Goal: Task Accomplishment & Management: Manage account settings

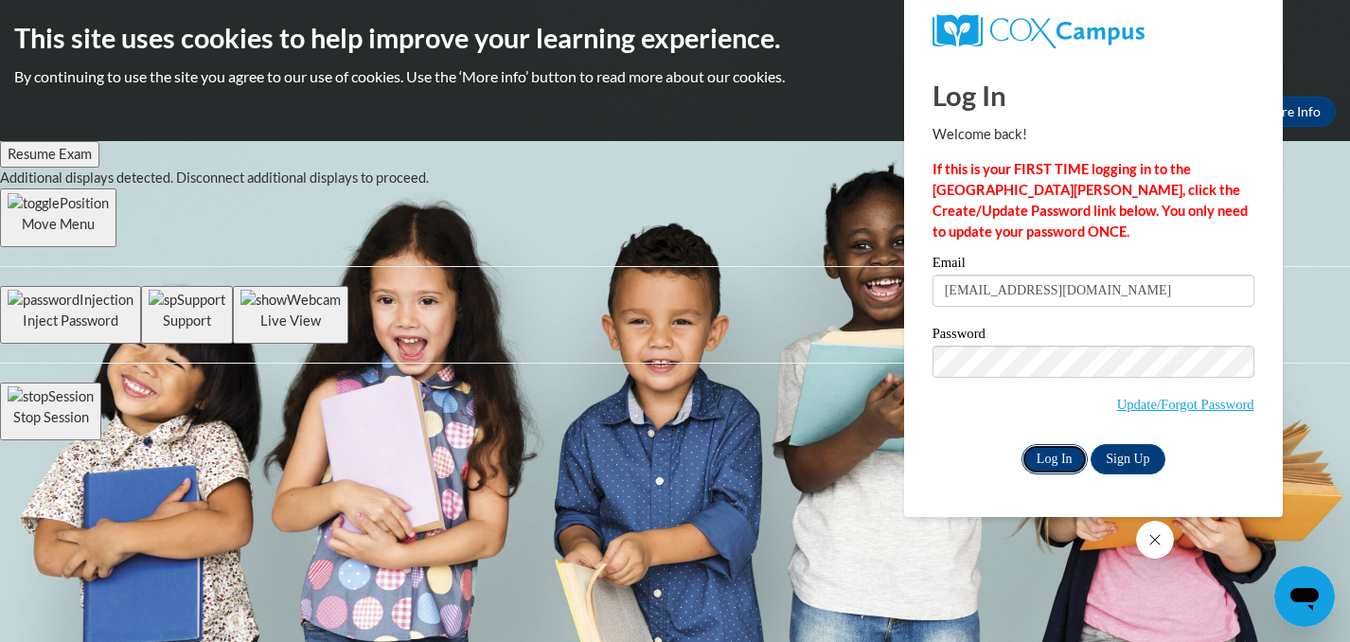
click at [1059, 449] on input "Log In" at bounding box center [1055, 459] width 66 height 30
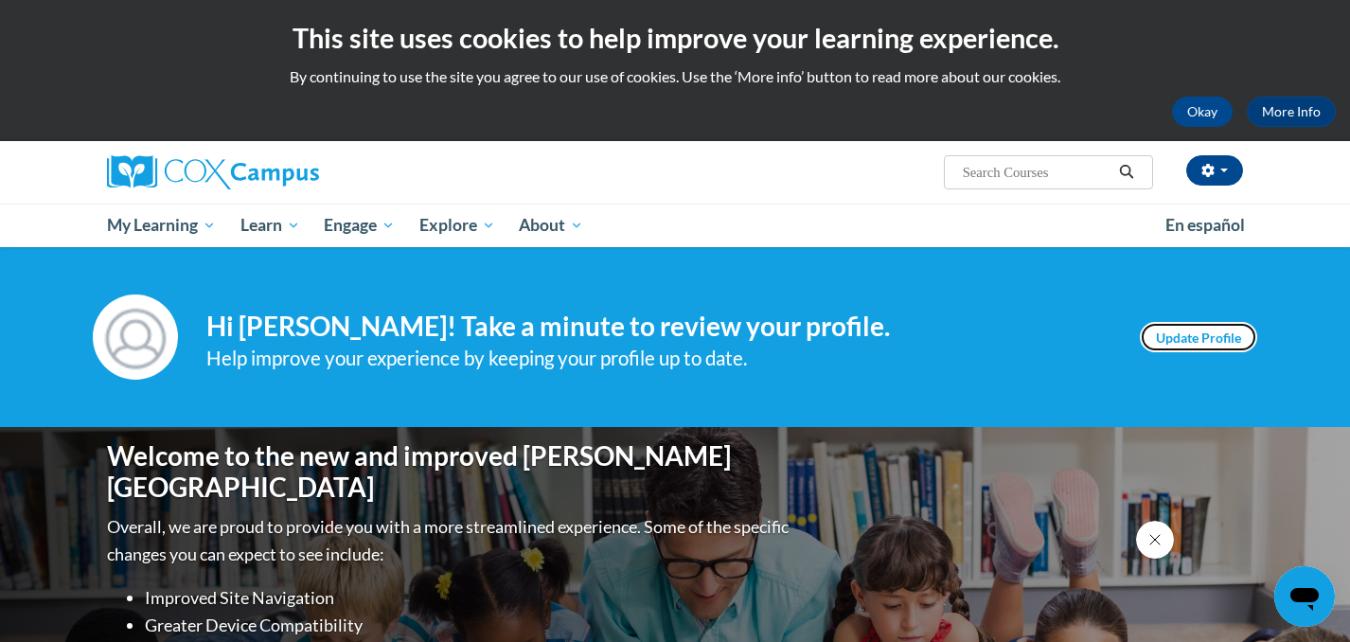
click at [1218, 346] on link "Update Profile" at bounding box center [1198, 337] width 117 height 30
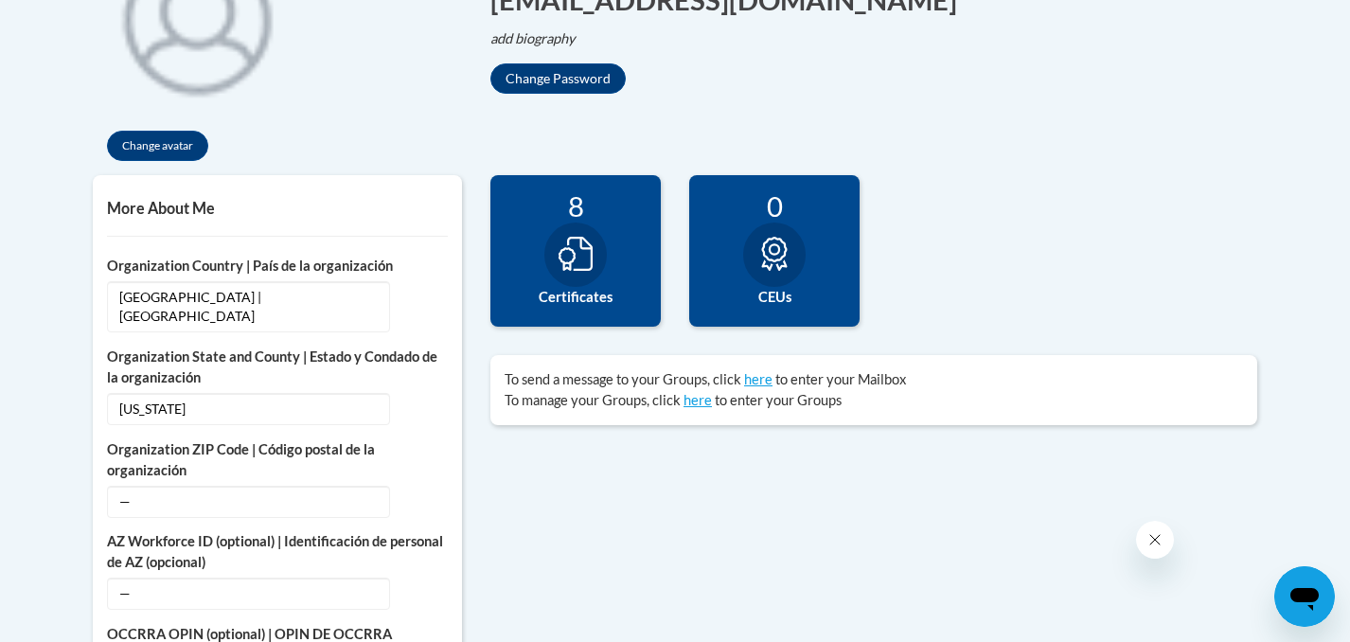
click at [577, 258] on icon at bounding box center [576, 254] width 34 height 34
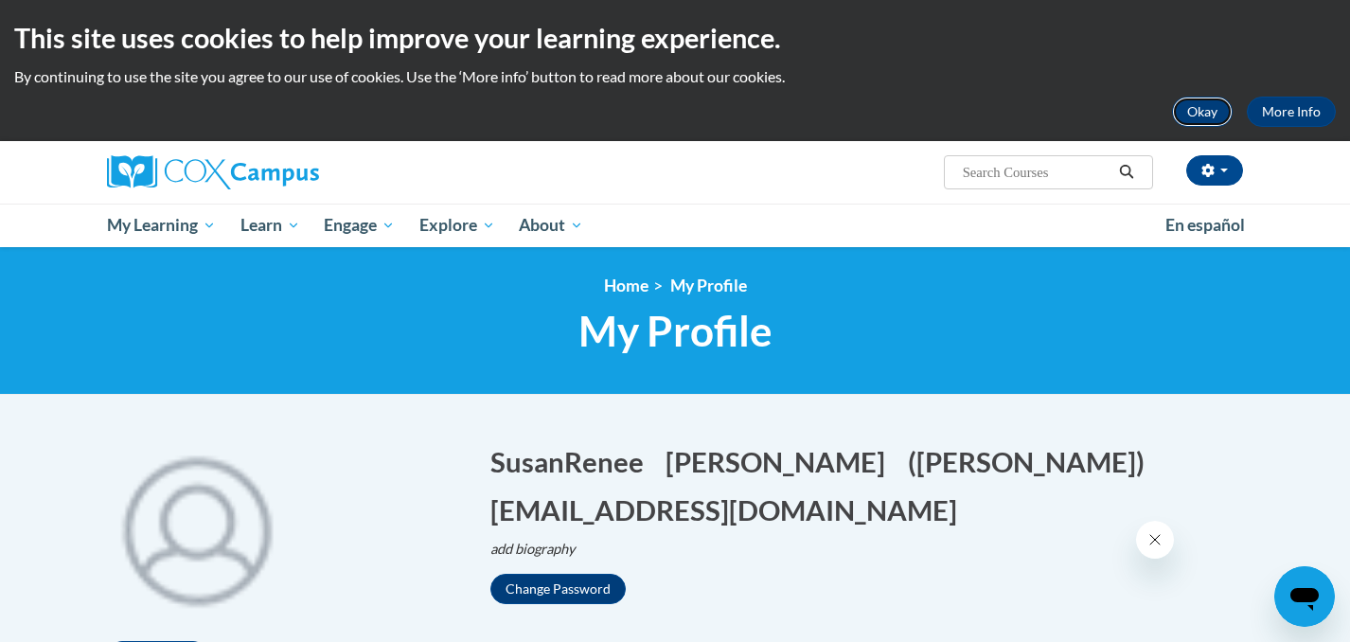
click at [1191, 111] on button "Okay" at bounding box center [1202, 112] width 61 height 30
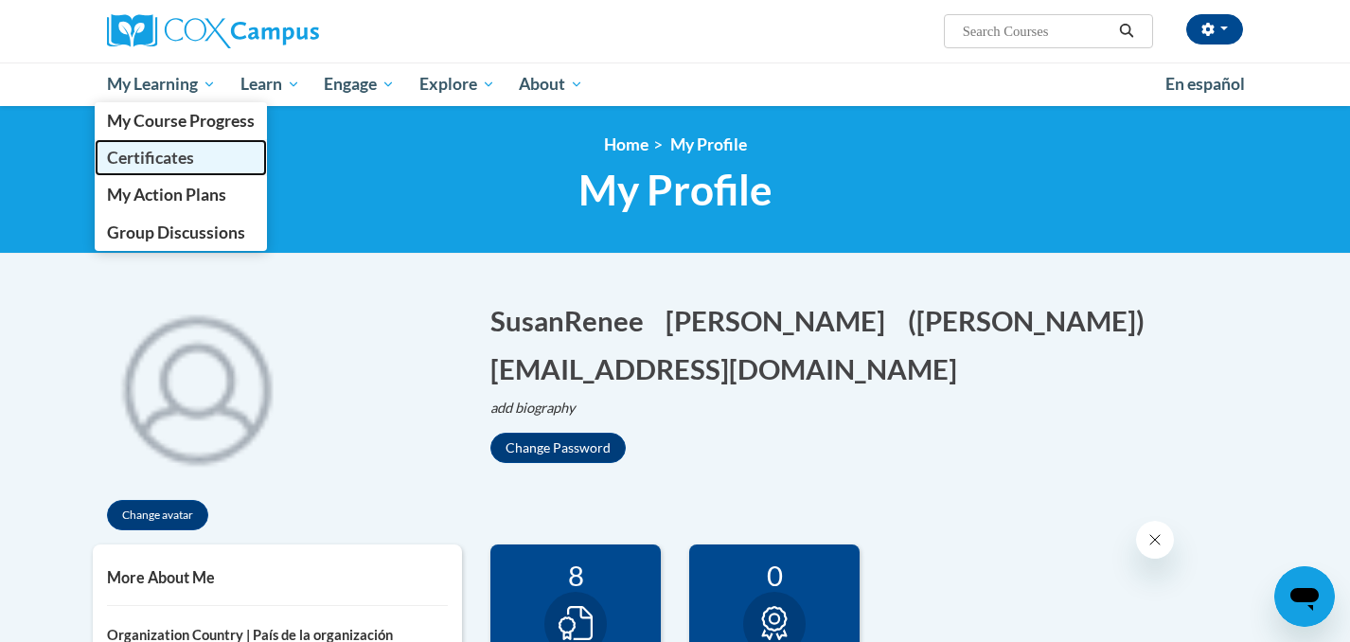
click at [166, 155] on span "Certificates" at bounding box center [150, 158] width 87 height 20
